Goal: Obtain resource: Obtain resource

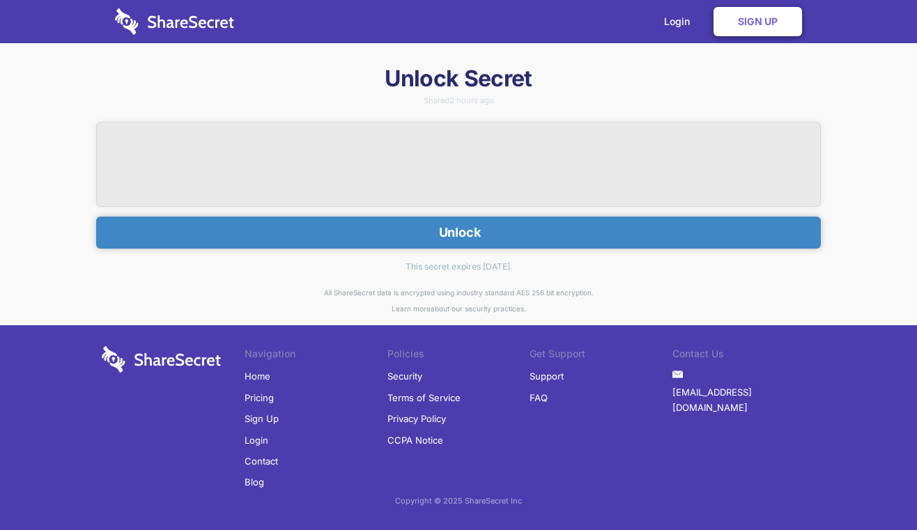
click at [475, 229] on button "Unlock" at bounding box center [458, 233] width 725 height 32
click at [434, 234] on button "Unlock" at bounding box center [458, 233] width 725 height 32
click at [455, 78] on h1 "Unlock Secret" at bounding box center [458, 78] width 725 height 29
click at [455, 238] on button "Unlock" at bounding box center [458, 233] width 725 height 32
click at [495, 232] on button "Unlock" at bounding box center [458, 233] width 725 height 32
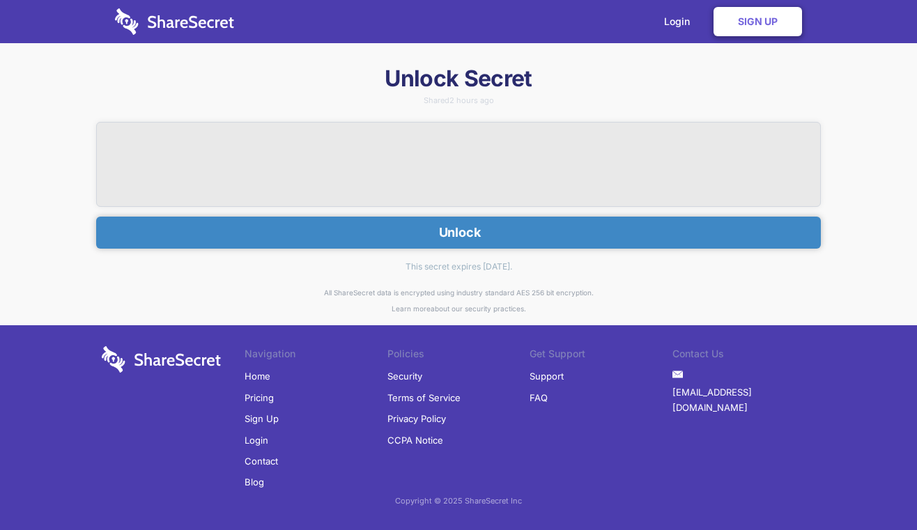
click at [437, 227] on icon "submit" at bounding box center [438, 232] width 2 height 15
click at [102, 103] on div "Unlock Secret Shared 2 hours ago Unlock This secret expires in 7 days." at bounding box center [458, 174] width 725 height 221
click at [570, 235] on button "Unlock" at bounding box center [458, 233] width 725 height 32
click at [498, 235] on button "Unlock" at bounding box center [458, 233] width 725 height 32
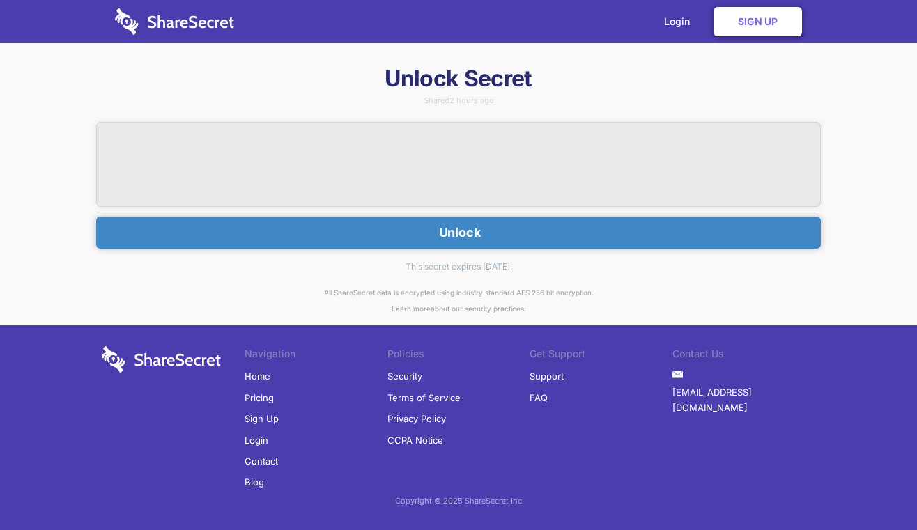
click at [498, 235] on button "Unlock" at bounding box center [458, 233] width 725 height 32
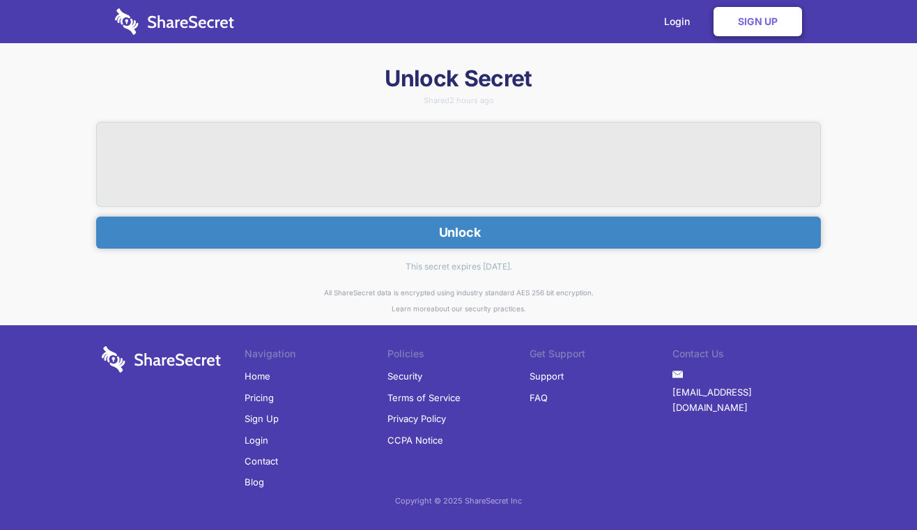
click at [485, 236] on button "Unlock" at bounding box center [458, 233] width 725 height 32
click at [444, 239] on button "Unlock" at bounding box center [458, 233] width 725 height 32
click at [472, 222] on button "Unlock" at bounding box center [458, 233] width 725 height 32
click at [52, 142] on div "Unlock Secret Shared 2 hours ago Unlock This secret expires in 7 days. All Shar…" at bounding box center [458, 292] width 917 height 457
click at [349, 226] on button "Unlock" at bounding box center [458, 233] width 725 height 32
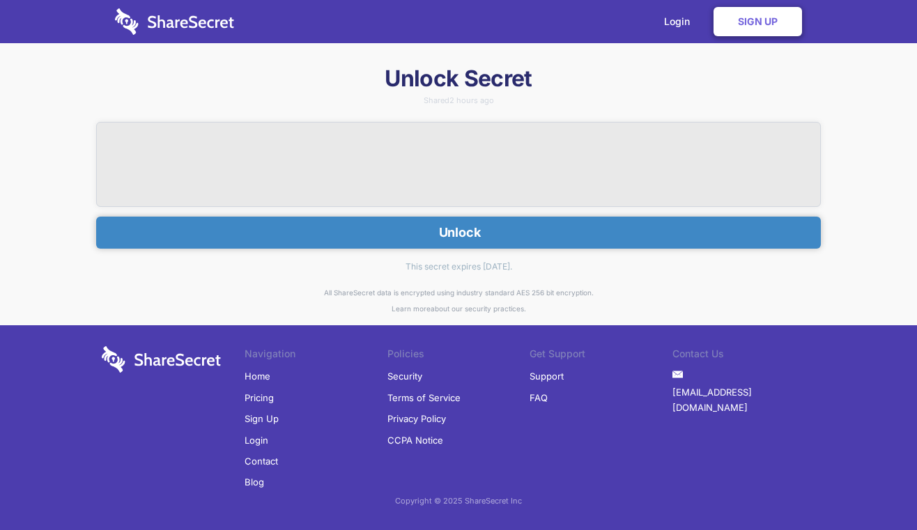
click at [569, 223] on button "Unlock" at bounding box center [458, 233] width 725 height 32
click at [558, 236] on button "Unlock" at bounding box center [458, 233] width 725 height 32
drag, startPoint x: 500, startPoint y: 236, endPoint x: 467, endPoint y: 235, distance: 33.5
click at [490, 243] on button "Unlock" at bounding box center [458, 233] width 725 height 32
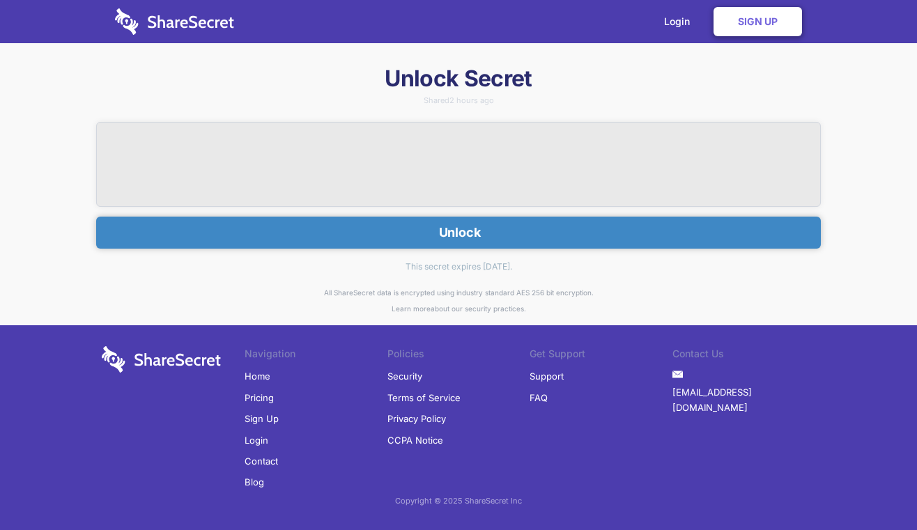
click at [457, 238] on button "Unlock" at bounding box center [458, 233] width 725 height 32
click at [456, 240] on button "Unlock" at bounding box center [458, 233] width 725 height 32
click at [457, 236] on button "Unlock" at bounding box center [458, 233] width 725 height 32
click at [459, 231] on button "Unlock" at bounding box center [458, 233] width 725 height 32
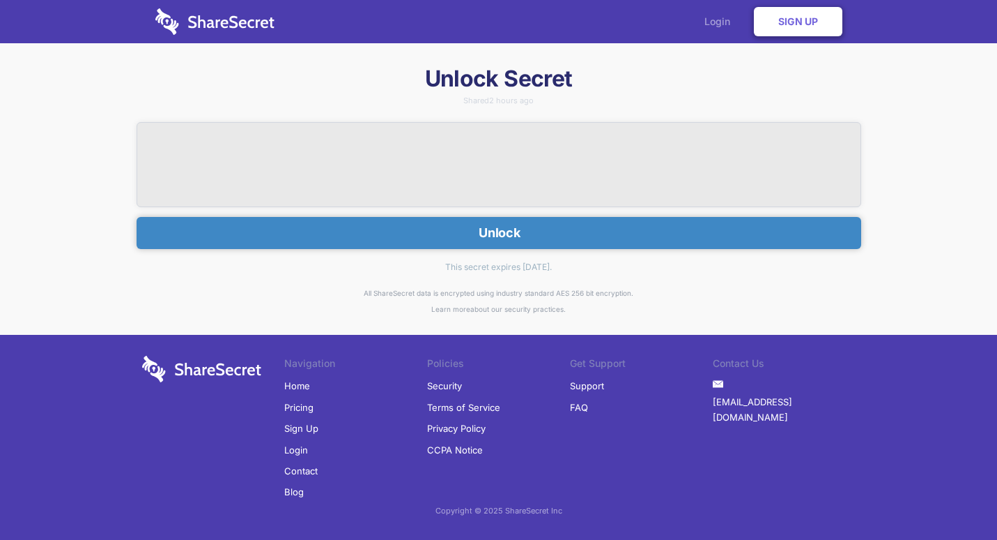
click at [728, 23] on link "Login" at bounding box center [721, 21] width 61 height 43
click at [481, 232] on button "Unlock" at bounding box center [499, 233] width 725 height 32
click at [456, 230] on button "Unlock" at bounding box center [499, 233] width 725 height 32
drag, startPoint x: 456, startPoint y: 230, endPoint x: 464, endPoint y: 232, distance: 7.9
click at [457, 231] on button "Unlock" at bounding box center [499, 233] width 725 height 32
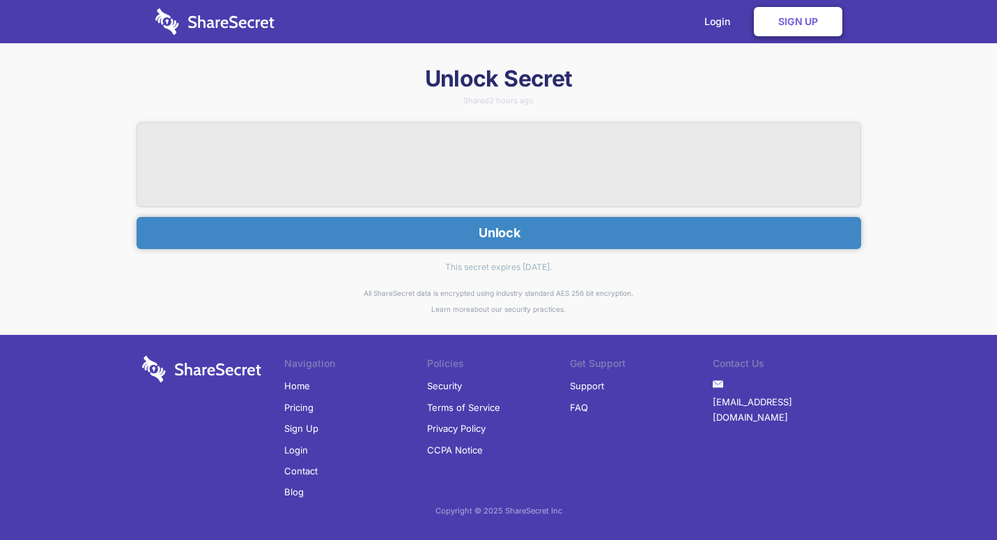
click at [513, 238] on button "Unlock" at bounding box center [499, 233] width 725 height 32
click at [516, 238] on button "Unlock" at bounding box center [499, 233] width 725 height 32
click at [531, 228] on button "Unlock" at bounding box center [499, 233] width 725 height 32
click at [503, 231] on button "Unlock" at bounding box center [499, 233] width 725 height 32
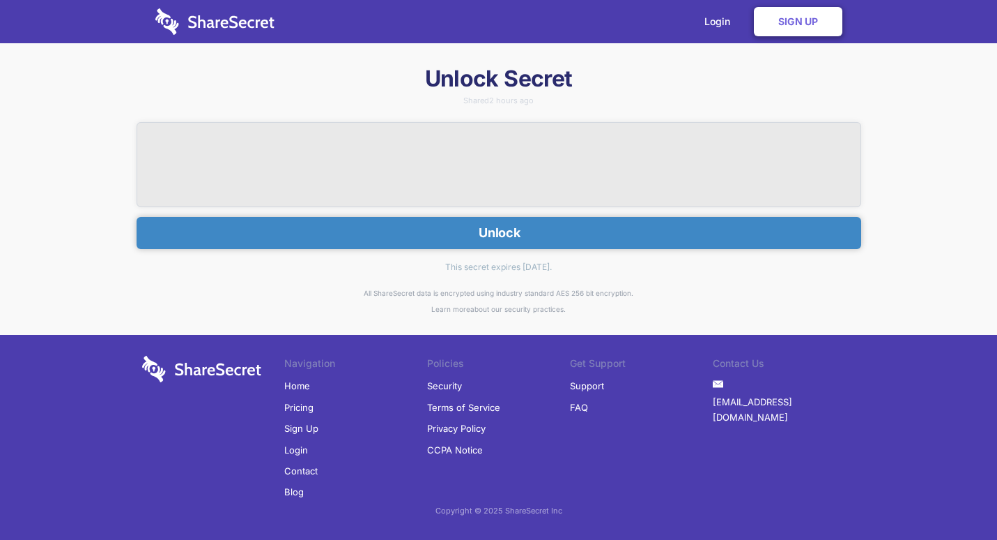
click at [503, 231] on button "Unlock" at bounding box center [499, 233] width 725 height 32
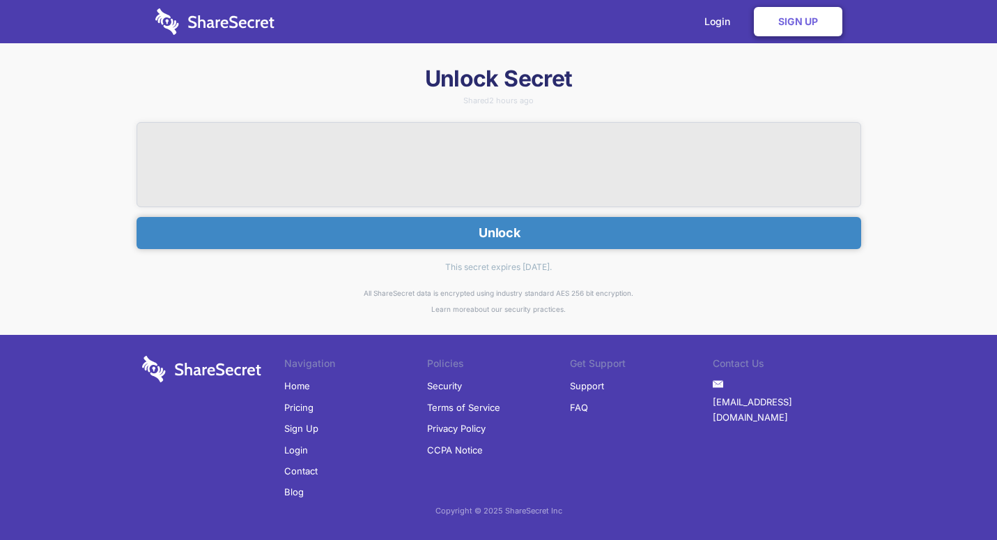
click at [518, 232] on button "Unlock" at bounding box center [499, 233] width 725 height 32
click at [507, 234] on button "Unlock" at bounding box center [499, 233] width 725 height 32
click at [453, 229] on button "Unlock" at bounding box center [499, 233] width 725 height 32
click at [494, 240] on button "Unlock" at bounding box center [499, 233] width 725 height 32
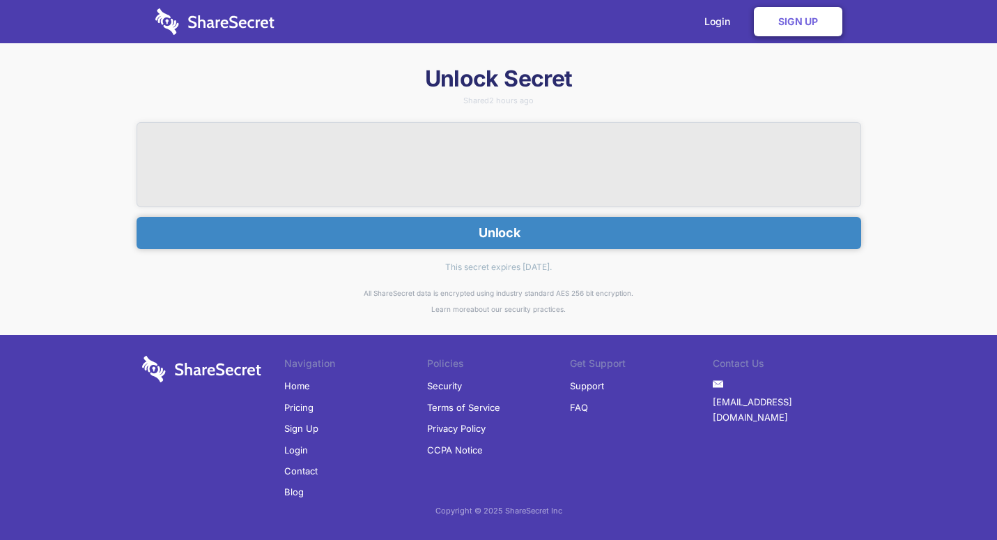
click at [498, 237] on button "Unlock" at bounding box center [499, 233] width 725 height 32
click at [431, 246] on button "Unlock" at bounding box center [499, 233] width 725 height 32
click at [436, 236] on button "Unlock" at bounding box center [499, 233] width 725 height 32
click at [445, 232] on button "Unlock" at bounding box center [499, 233] width 725 height 32
click at [531, 234] on button "Unlock" at bounding box center [499, 233] width 725 height 32
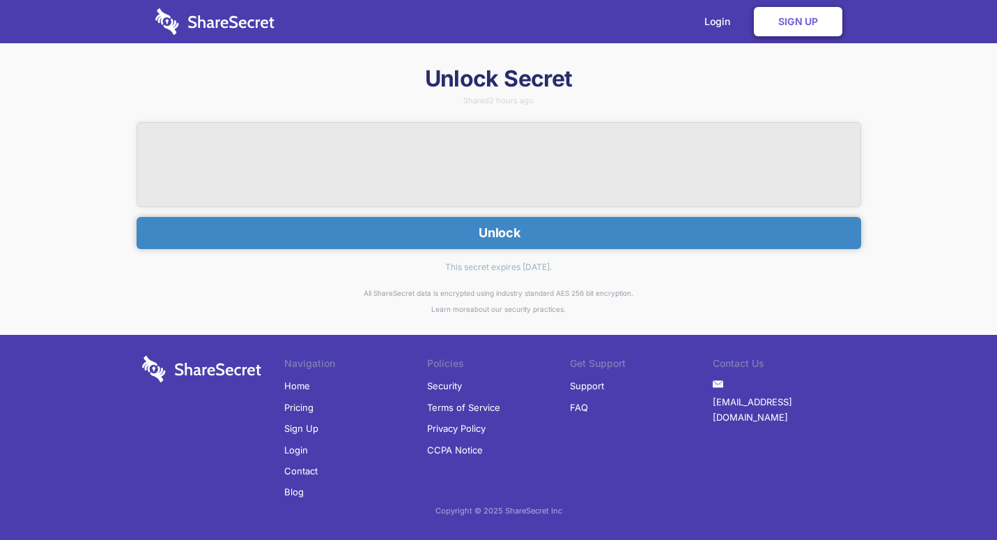
click at [507, 231] on button "Unlock" at bounding box center [499, 233] width 725 height 32
click at [494, 233] on button "Unlock" at bounding box center [499, 233] width 725 height 32
click at [480, 231] on button "Unlock" at bounding box center [499, 233] width 725 height 32
click at [487, 230] on button "Unlock" at bounding box center [499, 233] width 725 height 32
click at [493, 229] on button "Unlock" at bounding box center [499, 233] width 725 height 32
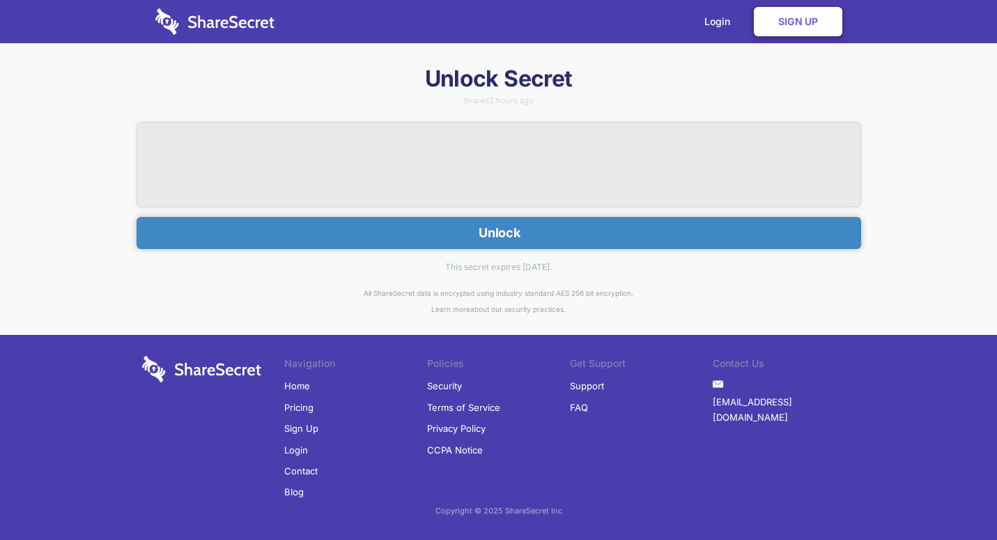
click at [507, 229] on button "Unlock" at bounding box center [499, 233] width 725 height 32
click at [511, 229] on button "Unlock" at bounding box center [499, 233] width 725 height 32
click at [517, 230] on button "Unlock" at bounding box center [499, 233] width 725 height 32
drag, startPoint x: 517, startPoint y: 233, endPoint x: 506, endPoint y: 233, distance: 11.2
click at [516, 233] on button "Unlock" at bounding box center [499, 233] width 725 height 32
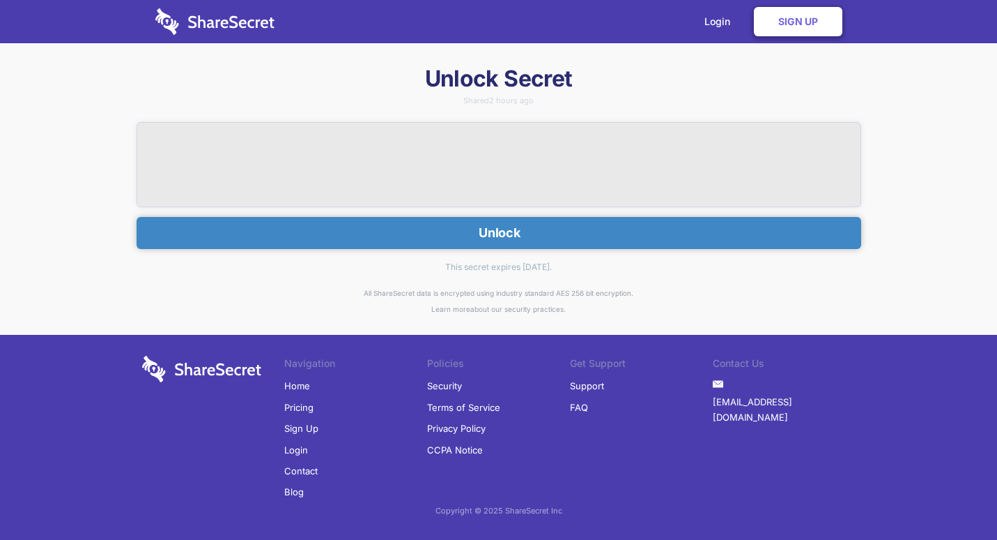
click at [500, 233] on button "Unlock" at bounding box center [499, 233] width 725 height 32
click at [500, 231] on button "Unlock" at bounding box center [499, 233] width 725 height 32
click at [500, 230] on button "Unlock" at bounding box center [499, 233] width 725 height 32
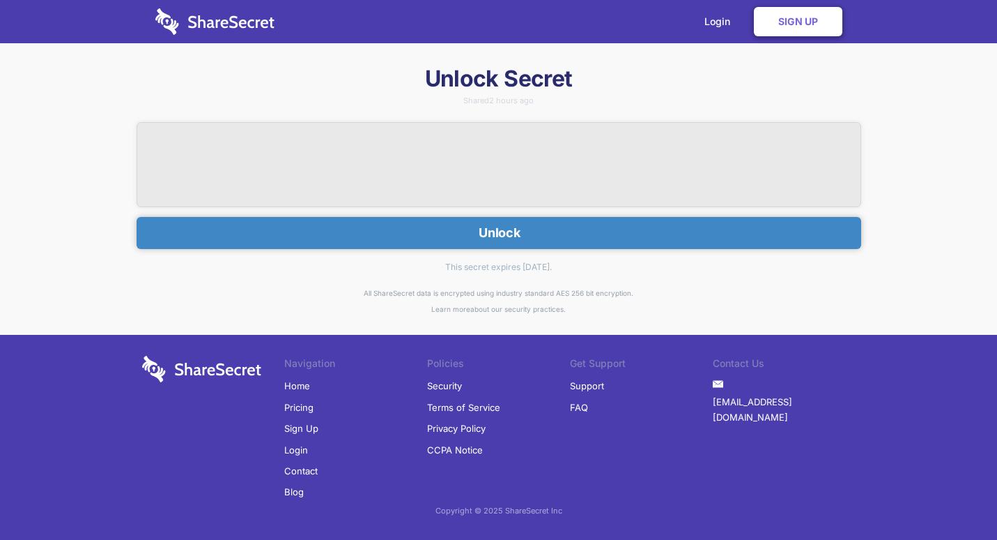
click at [500, 230] on button "Unlock" at bounding box center [499, 233] width 725 height 32
click at [500, 229] on button "Unlock" at bounding box center [499, 233] width 725 height 32
click at [74, 115] on div "Unlock Secret Shared 2 hours ago Unlock This secret expires in 7 days. All Shar…" at bounding box center [498, 292] width 997 height 457
click at [521, 231] on button "Unlock" at bounding box center [499, 233] width 725 height 32
click at [509, 231] on button "Unlock" at bounding box center [499, 233] width 725 height 32
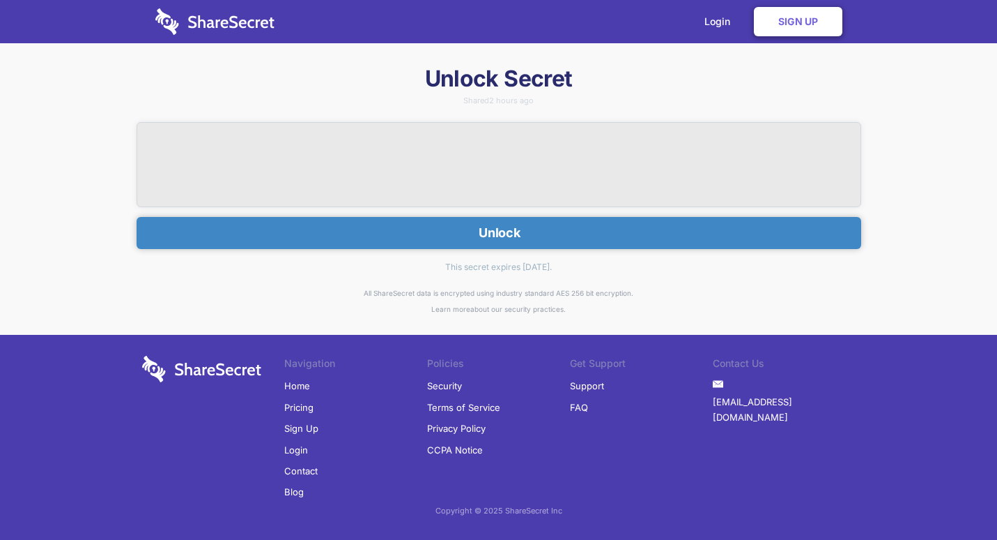
click at [504, 222] on button "Unlock" at bounding box center [499, 233] width 725 height 32
click at [498, 225] on button "Unlock" at bounding box center [499, 233] width 725 height 32
click at [498, 223] on button "Unlock" at bounding box center [499, 233] width 725 height 32
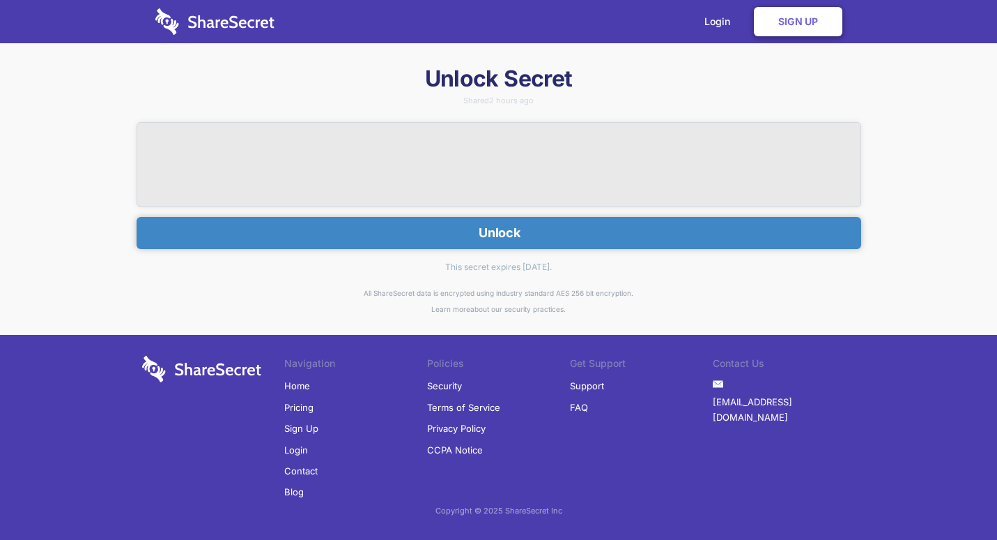
click at [496, 226] on button "Unlock" at bounding box center [499, 233] width 725 height 32
click at [494, 229] on button "Unlock" at bounding box center [499, 233] width 725 height 32
click at [498, 230] on button "Unlock" at bounding box center [499, 233] width 725 height 32
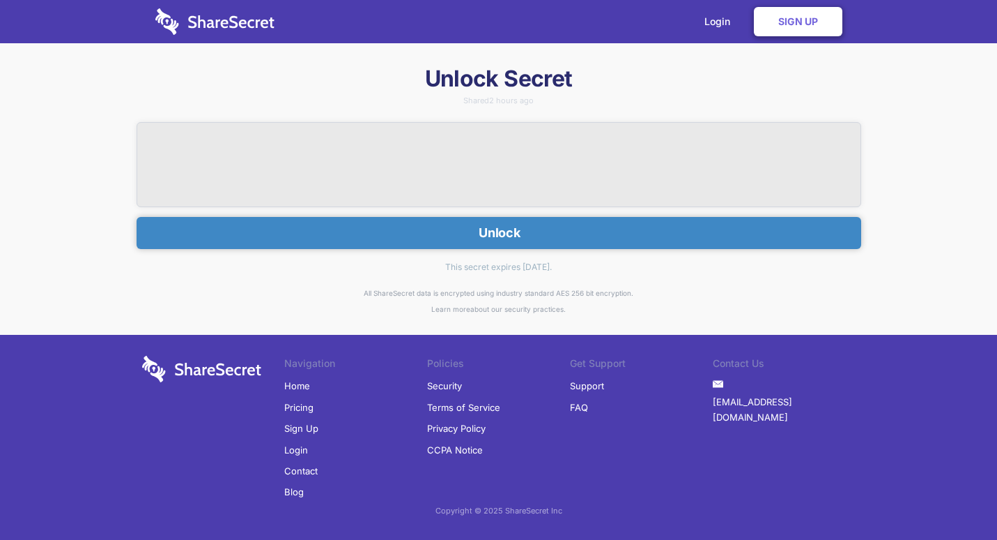
click at [498, 231] on button "Unlock" at bounding box center [499, 233] width 725 height 32
click at [510, 222] on button "Unlock" at bounding box center [499, 233] width 725 height 32
click at [508, 224] on button "Unlock" at bounding box center [499, 233] width 725 height 32
click at [507, 224] on button "Unlock" at bounding box center [499, 233] width 725 height 32
click at [507, 225] on button "Unlock" at bounding box center [499, 233] width 725 height 32
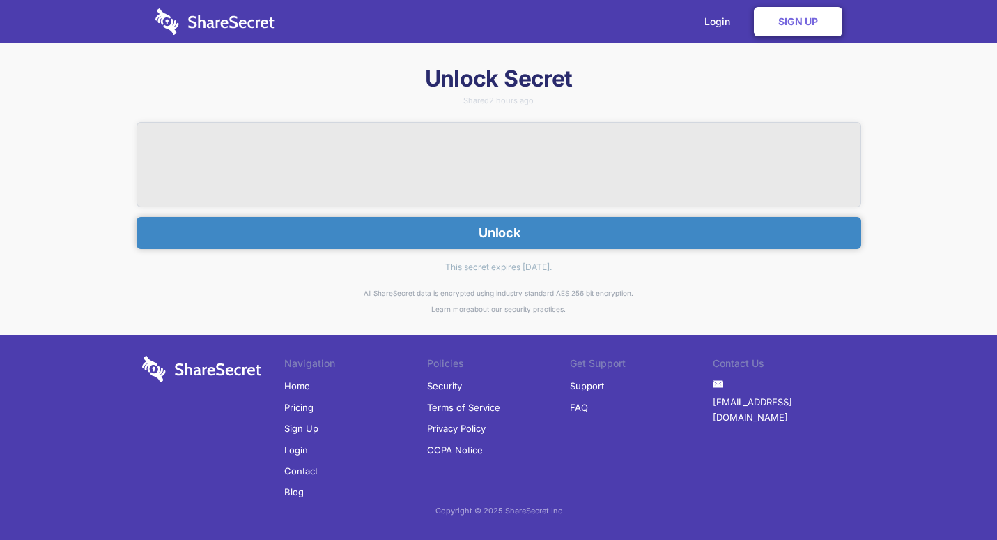
click at [507, 225] on button "Unlock" at bounding box center [499, 233] width 725 height 32
click at [507, 226] on button "Unlock" at bounding box center [499, 233] width 725 height 32
click at [506, 228] on button "Unlock" at bounding box center [499, 233] width 725 height 32
click at [505, 229] on button "Unlock" at bounding box center [499, 233] width 725 height 32
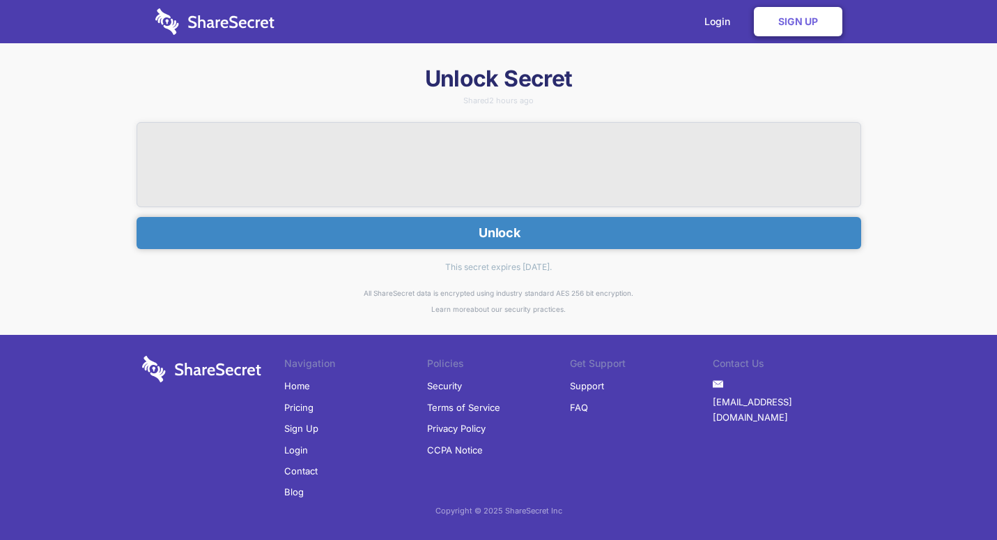
click at [505, 229] on button "Unlock" at bounding box center [499, 233] width 725 height 32
click at [503, 231] on button "Unlock" at bounding box center [499, 233] width 725 height 32
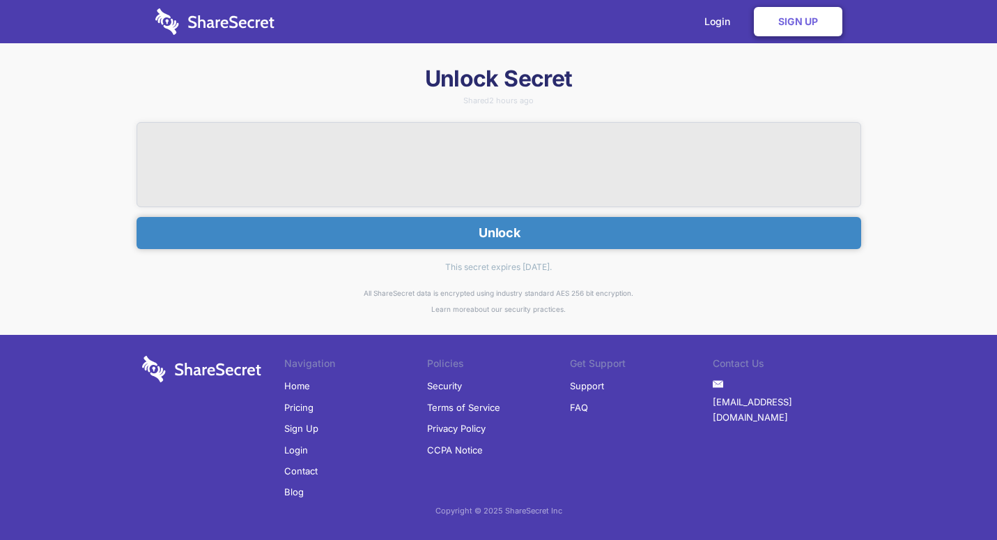
click at [503, 232] on button "Unlock" at bounding box center [499, 233] width 725 height 32
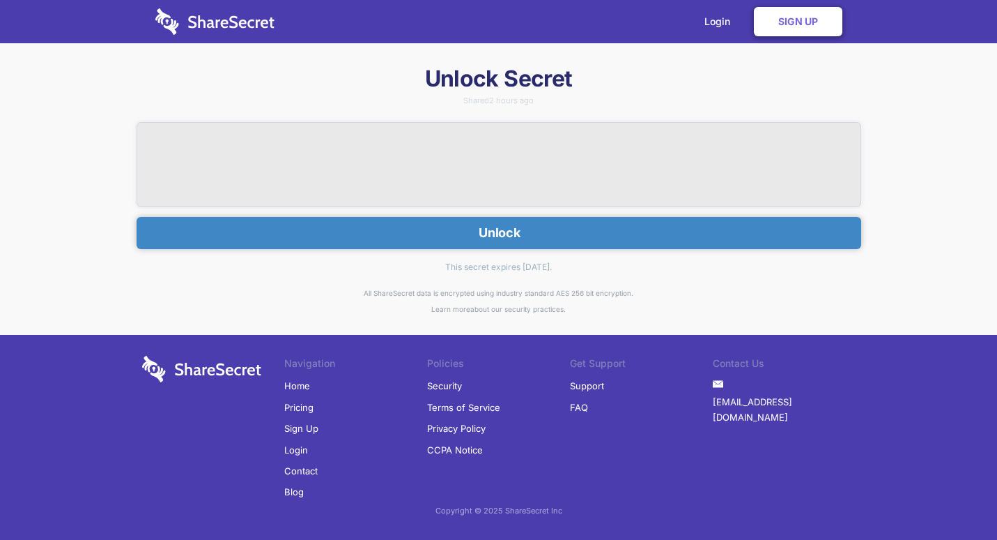
click at [503, 232] on button "Unlock" at bounding box center [499, 233] width 725 height 32
